Goal: Task Accomplishment & Management: Manage account settings

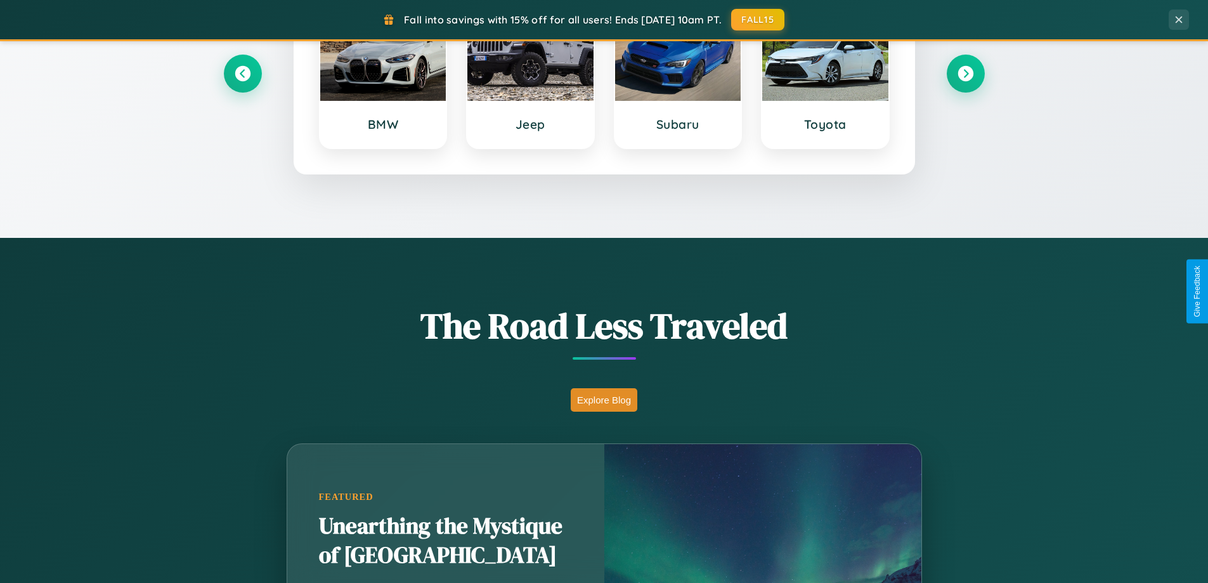
scroll to position [873, 0]
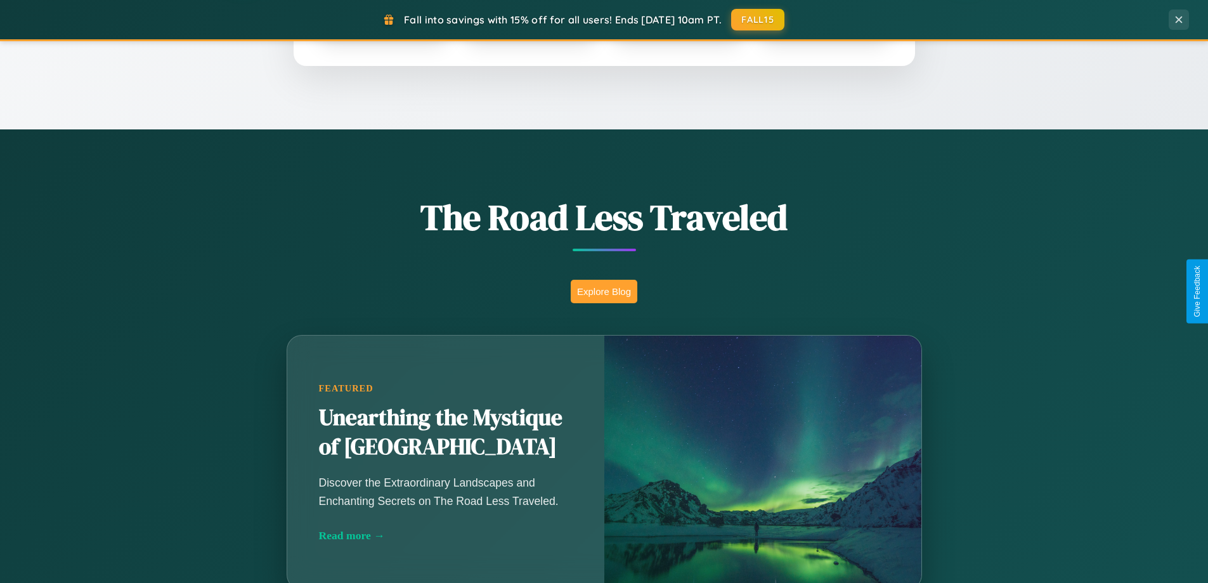
click at [604, 291] on button "Explore Blog" at bounding box center [604, 291] width 67 height 23
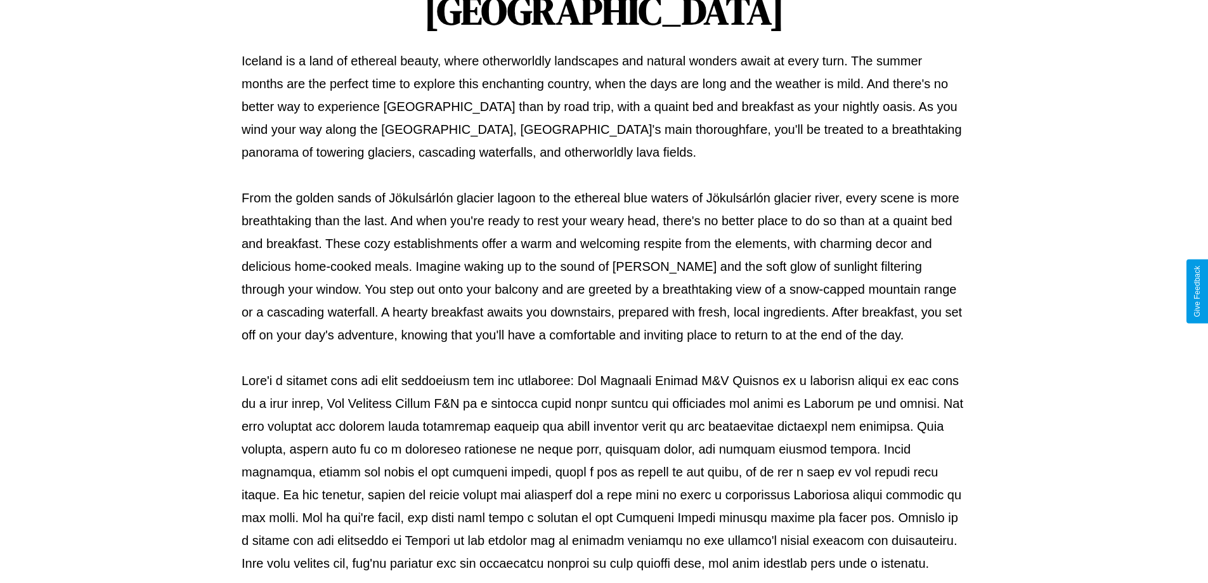
scroll to position [410, 0]
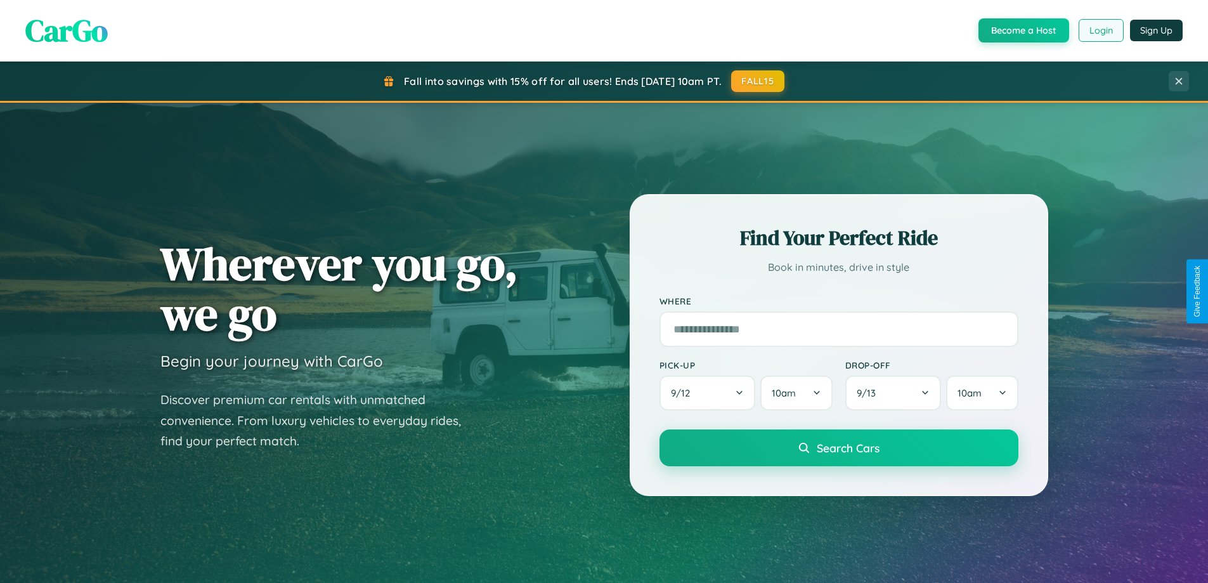
click at [1100, 30] on button "Login" at bounding box center [1101, 30] width 45 height 23
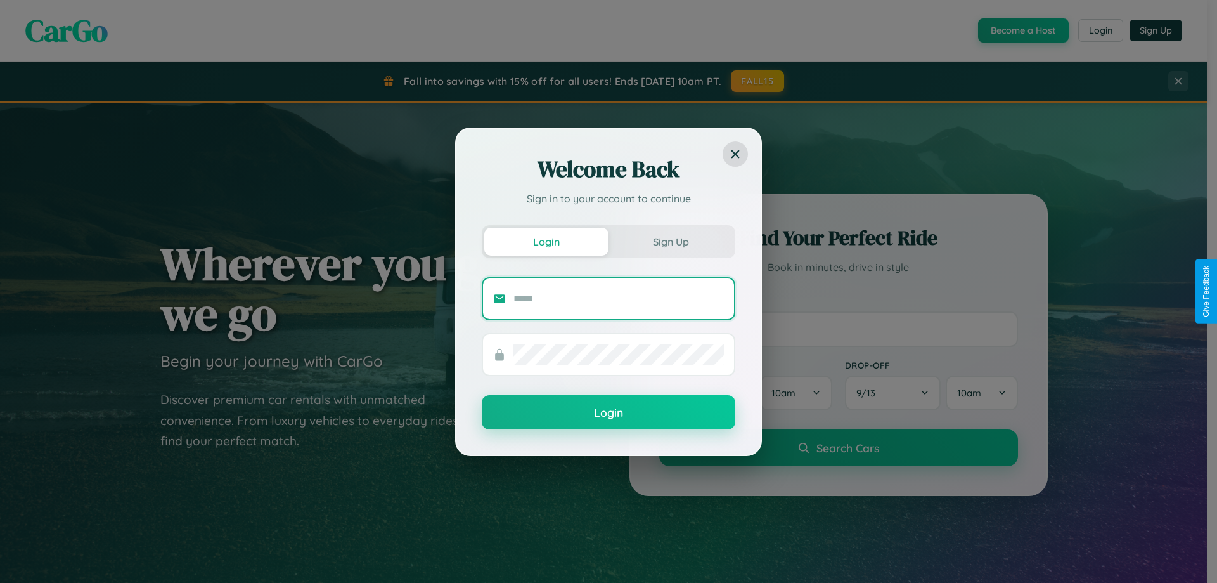
click at [619, 298] on input "text" at bounding box center [619, 299] width 211 height 20
type input "**********"
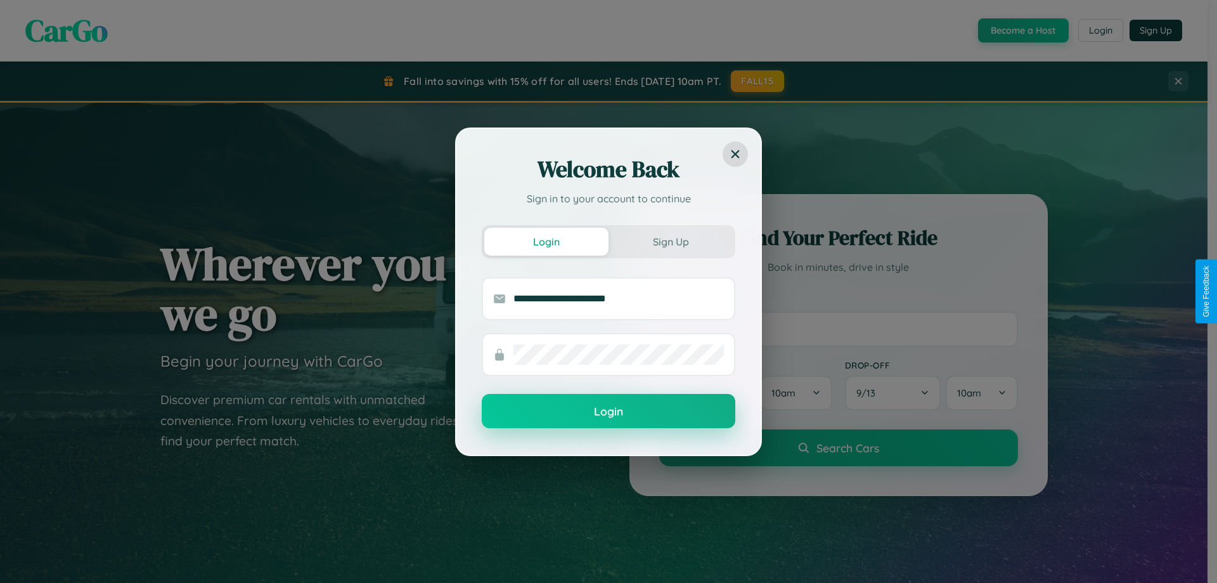
click at [609, 412] on button "Login" at bounding box center [609, 411] width 254 height 34
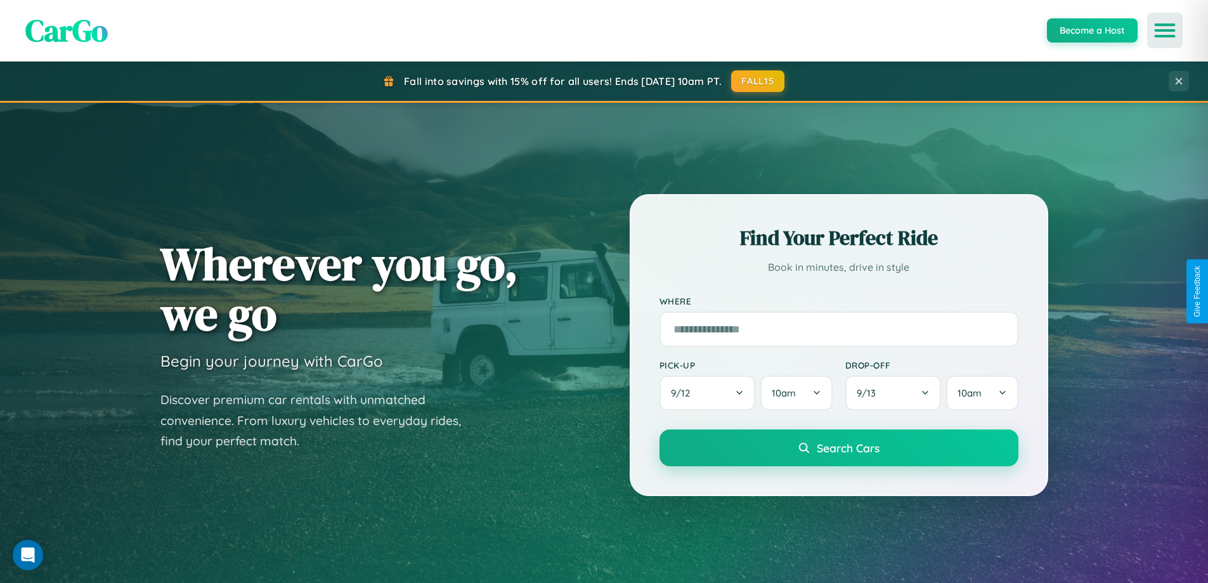
click at [1165, 30] on icon "Open menu" at bounding box center [1165, 30] width 18 height 11
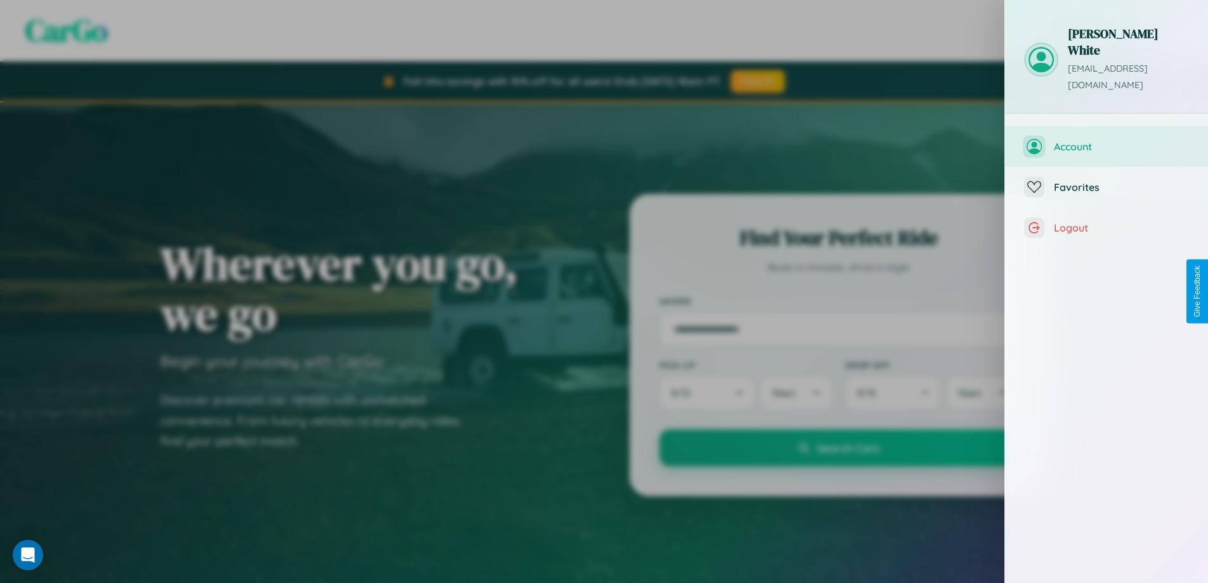
click at [1106, 140] on span "Account" at bounding box center [1121, 146] width 135 height 13
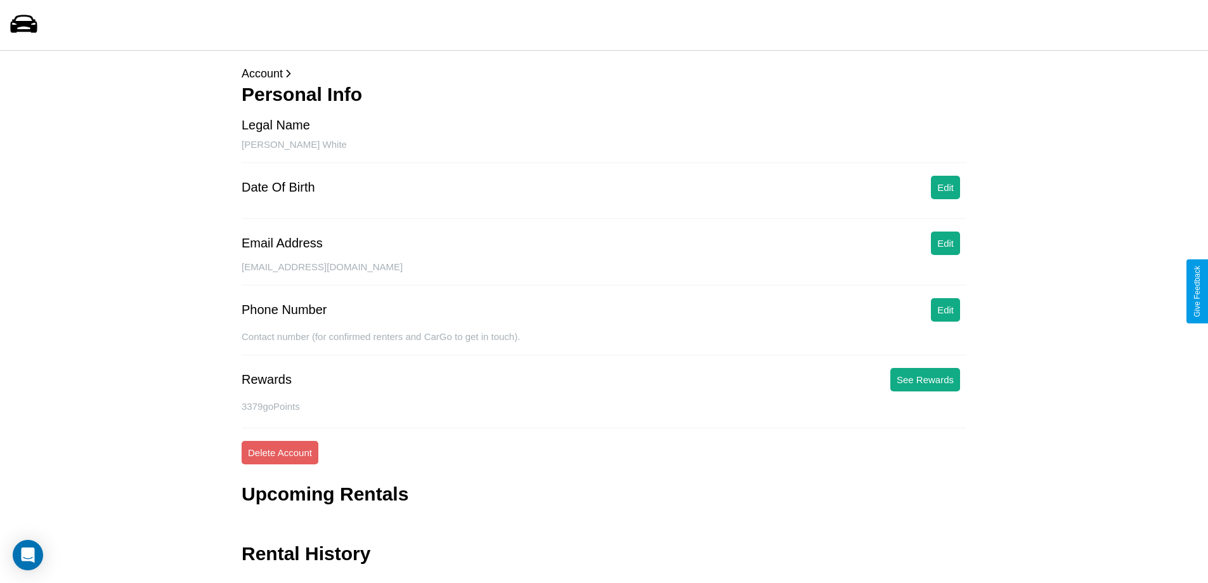
scroll to position [30, 0]
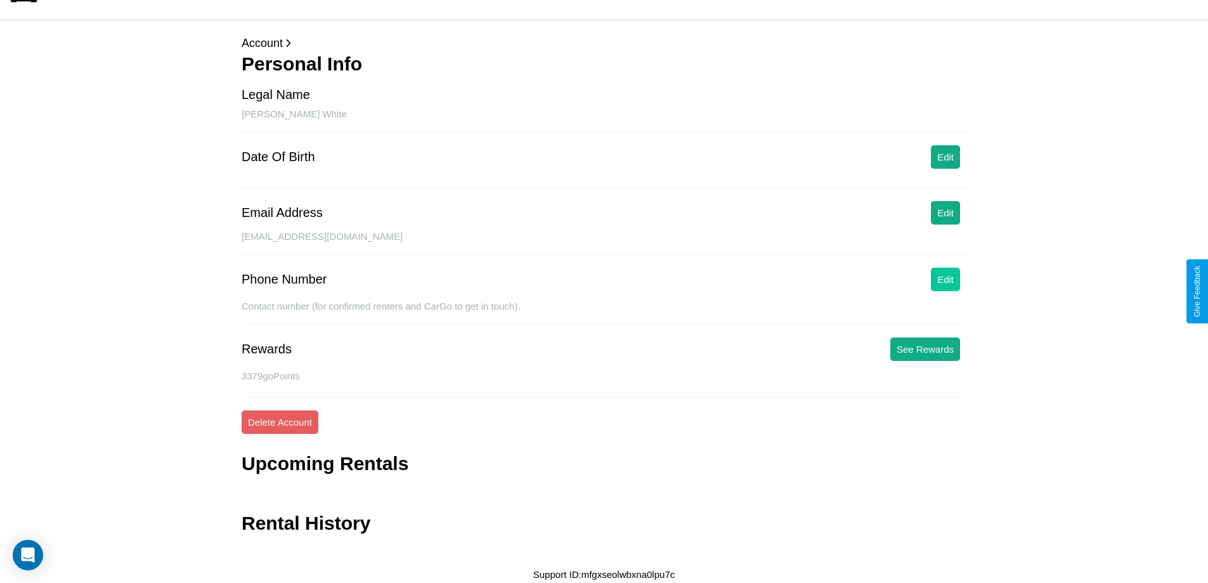
click at [945, 279] on button "Edit" at bounding box center [945, 279] width 29 height 23
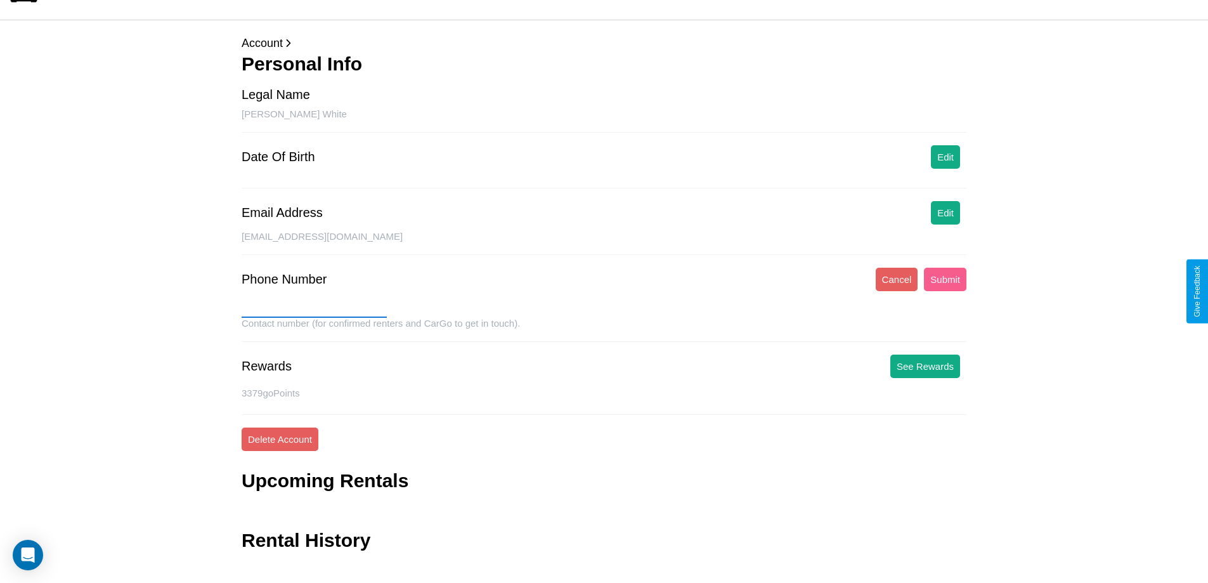
click at [314, 308] on input "text" at bounding box center [314, 307] width 145 height 20
type input "**********"
click at [945, 279] on button "Submit" at bounding box center [945, 279] width 42 height 23
